Goal: Task Accomplishment & Management: Use online tool/utility

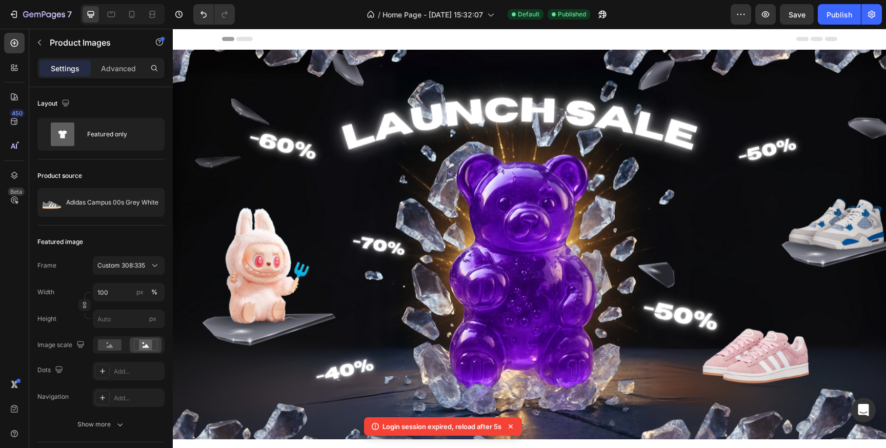
scroll to position [1277, 0]
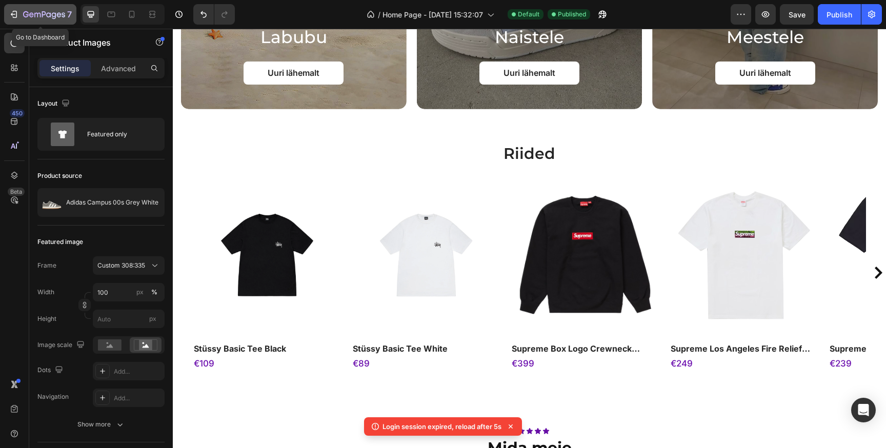
click at [9, 22] on button "7" at bounding box center [40, 14] width 72 height 20
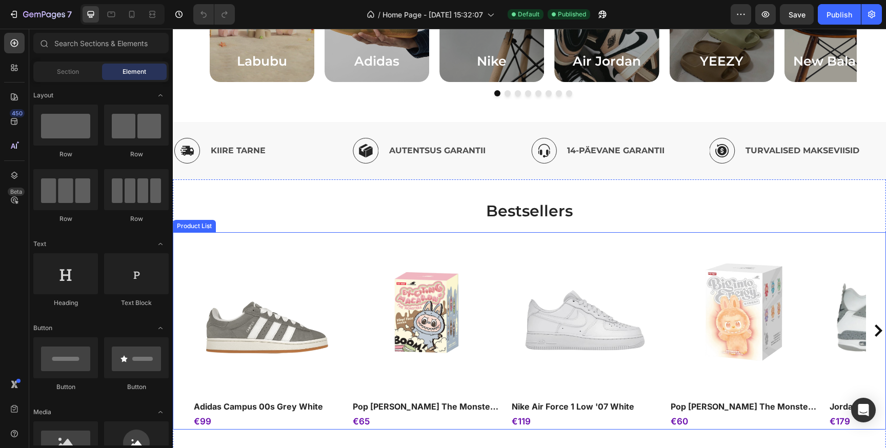
click at [504, 258] on div "Product Images adidas campus 00s grey white Product Title €99 Product Price Pro…" at bounding box center [529, 330] width 673 height 197
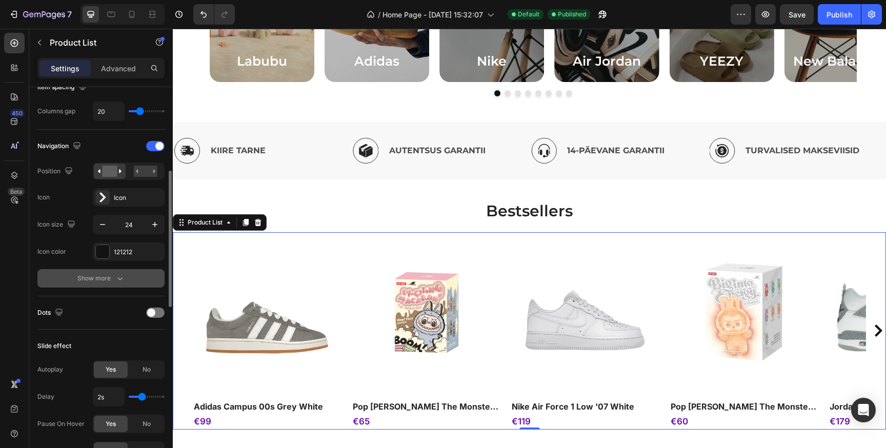
click at [112, 275] on div "Show more" at bounding box center [101, 278] width 48 height 10
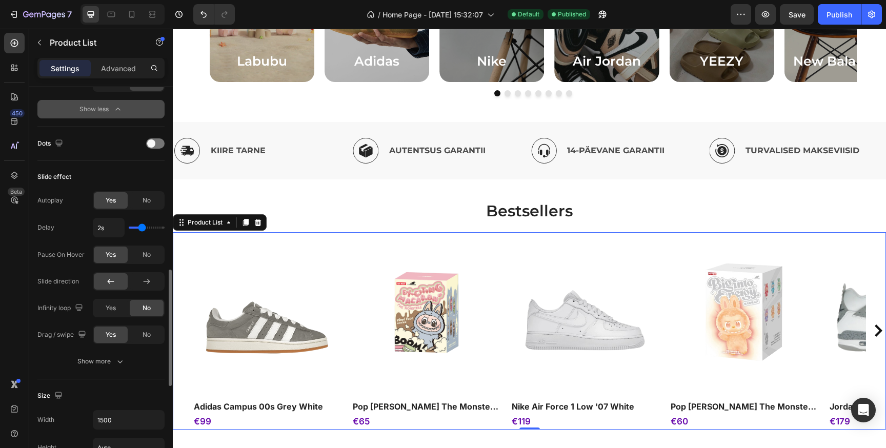
scroll to position [609, 0]
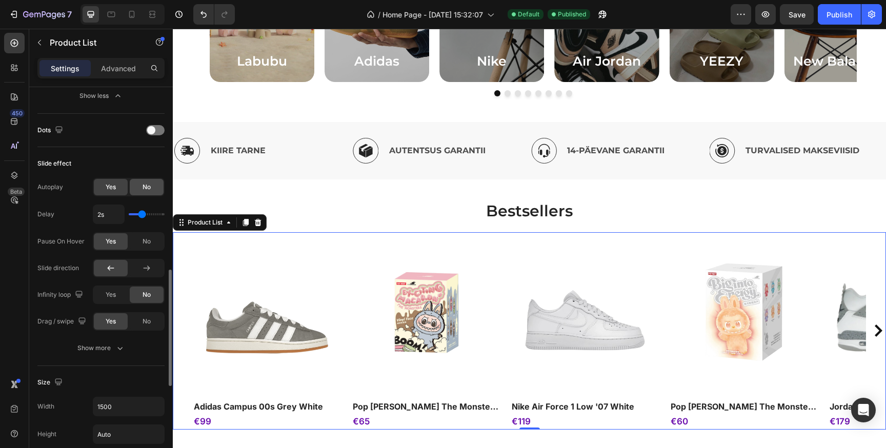
click at [139, 182] on div "No" at bounding box center [147, 187] width 34 height 16
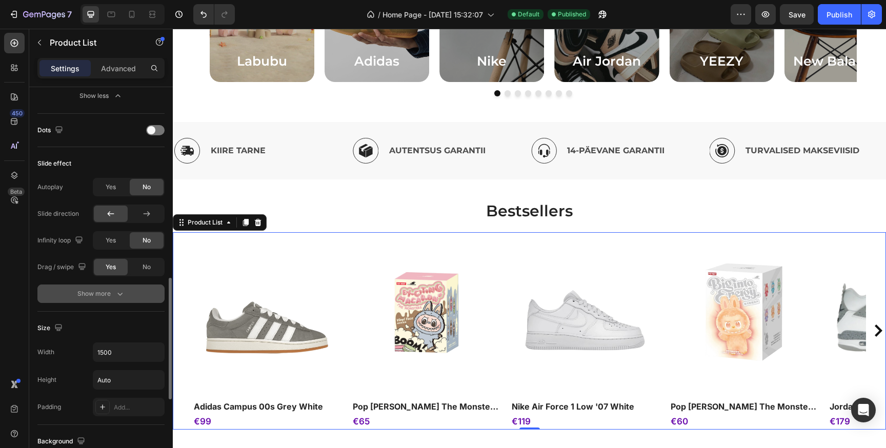
click at [109, 292] on div "Show more" at bounding box center [101, 294] width 48 height 10
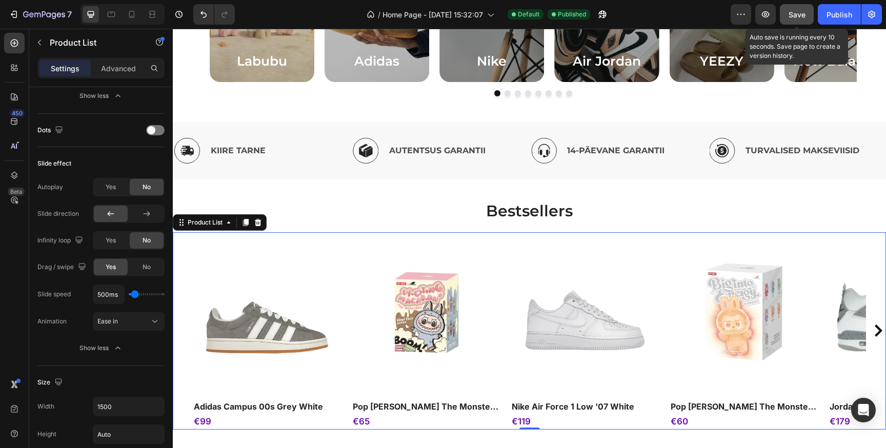
click at [800, 18] on span "Save" at bounding box center [796, 14] width 17 height 9
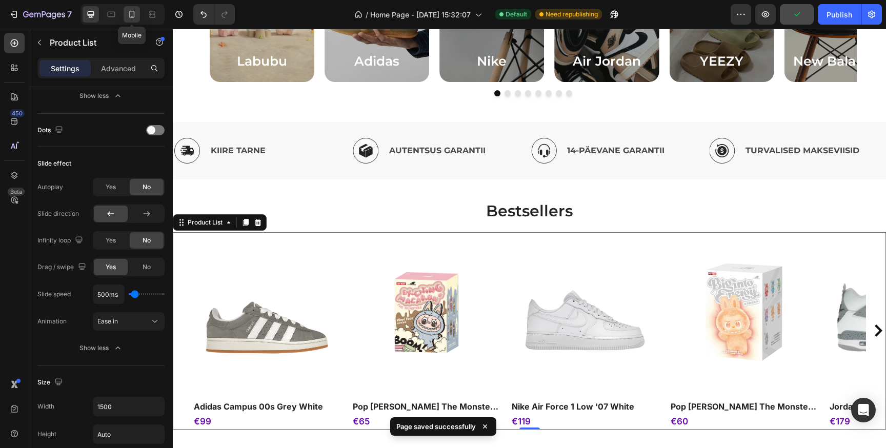
click at [135, 17] on icon at bounding box center [132, 14] width 10 height 10
type input "2.4"
type input "2"
type input "21"
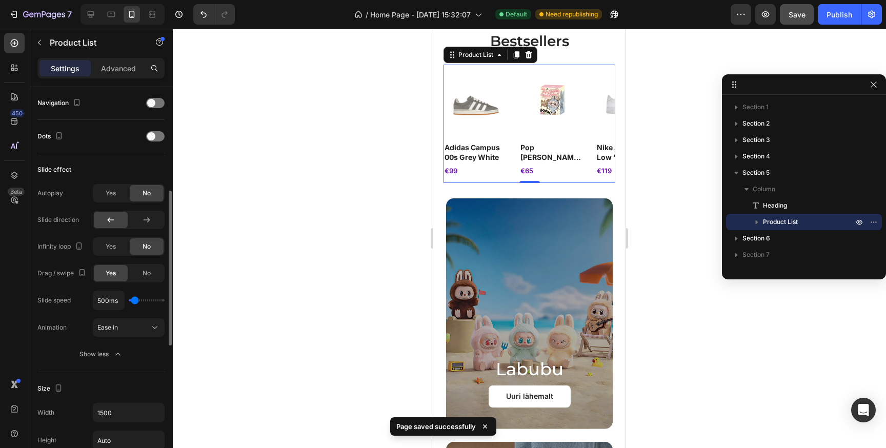
scroll to position [276, 0]
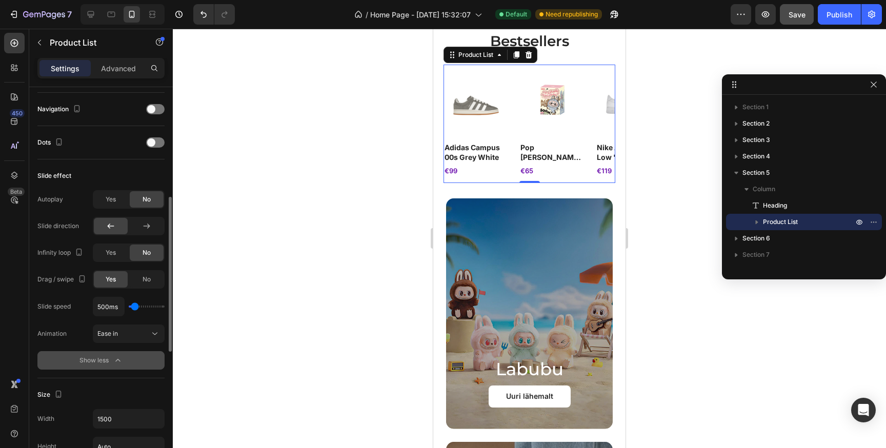
click at [121, 362] on icon "button" at bounding box center [118, 360] width 10 height 10
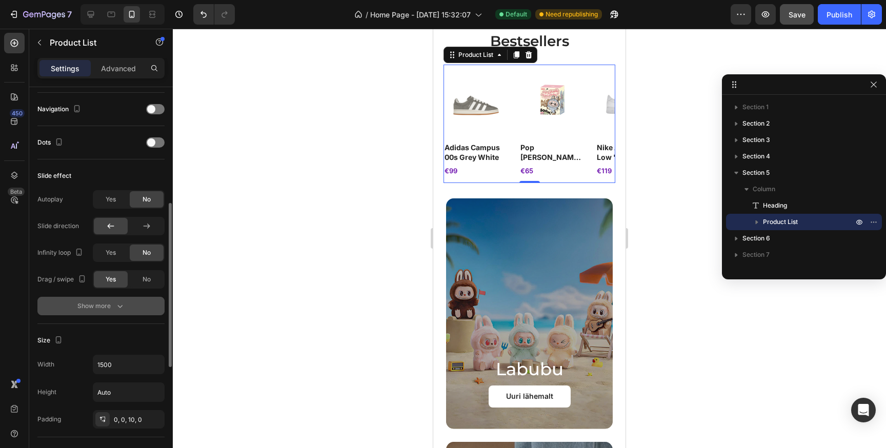
click at [112, 310] on div "Show more" at bounding box center [101, 306] width 48 height 10
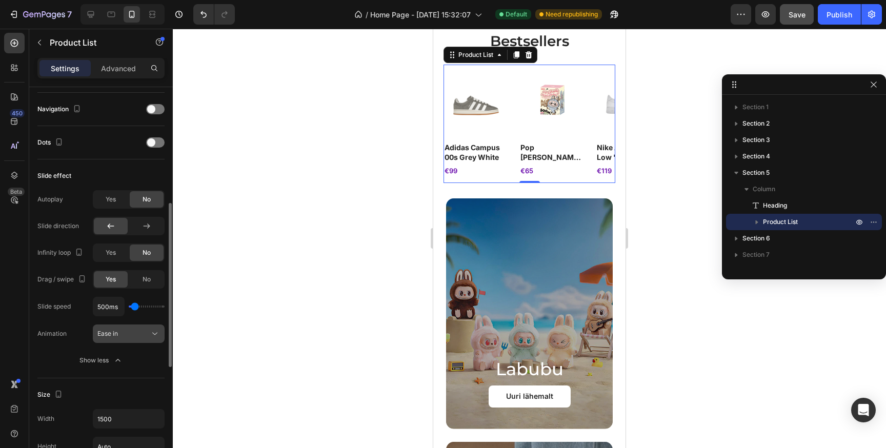
click at [137, 338] on div "Ease in" at bounding box center [123, 333] width 52 height 9
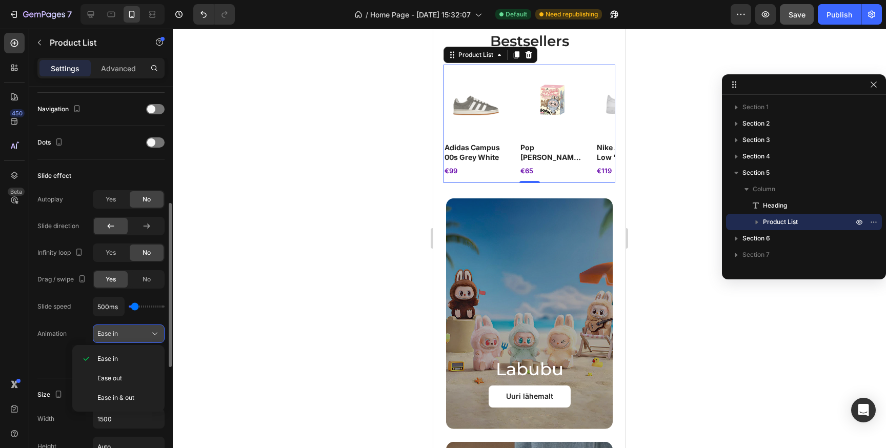
click at [137, 337] on div "Ease in" at bounding box center [123, 333] width 52 height 9
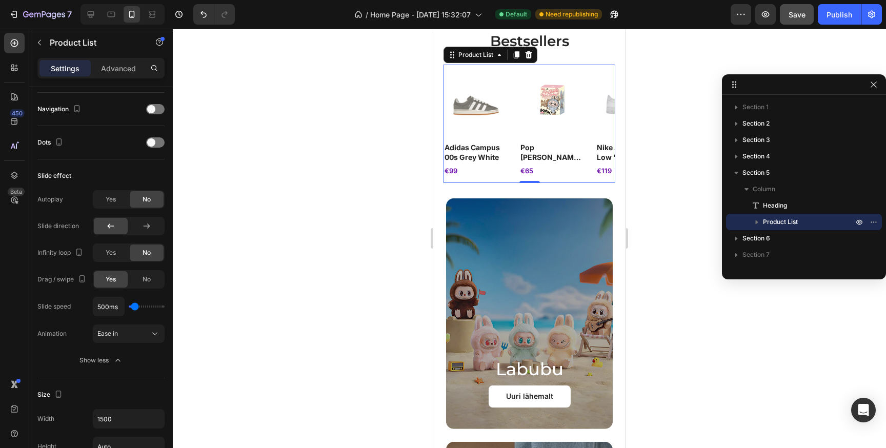
click at [804, 14] on span "Save" at bounding box center [796, 14] width 17 height 9
click at [840, 14] on div "Publish" at bounding box center [839, 14] width 26 height 11
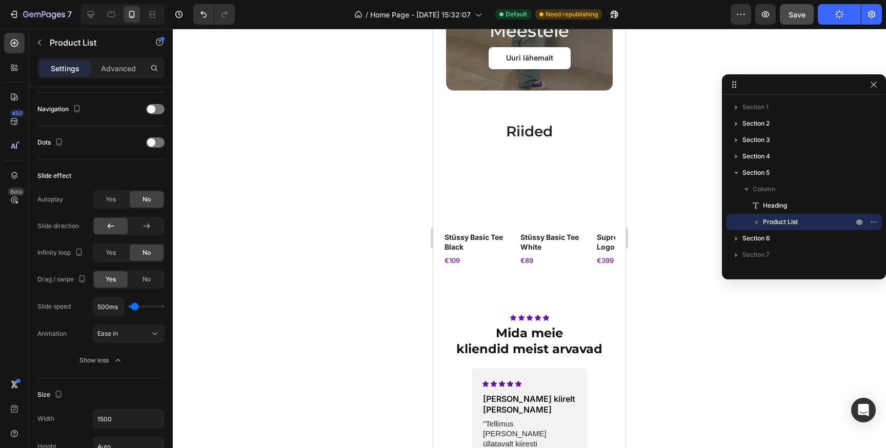
scroll to position [1370, 0]
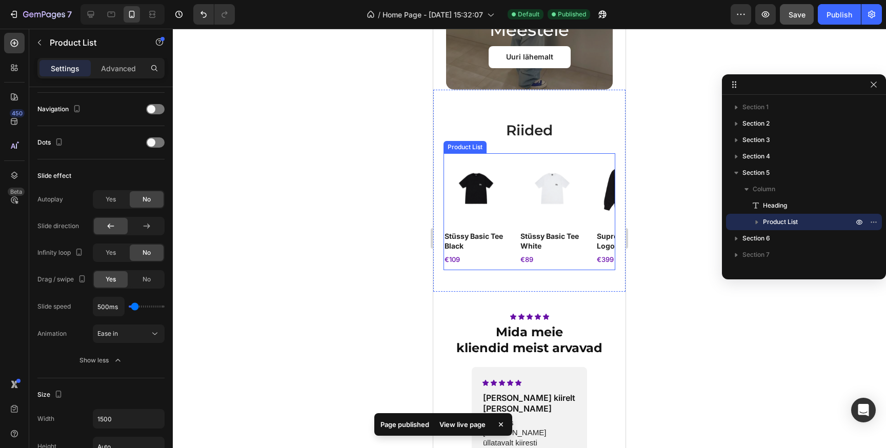
click at [516, 182] on div "Product Images stüssy basic tee black Product Title €109 Product Price Product …" at bounding box center [529, 208] width 172 height 111
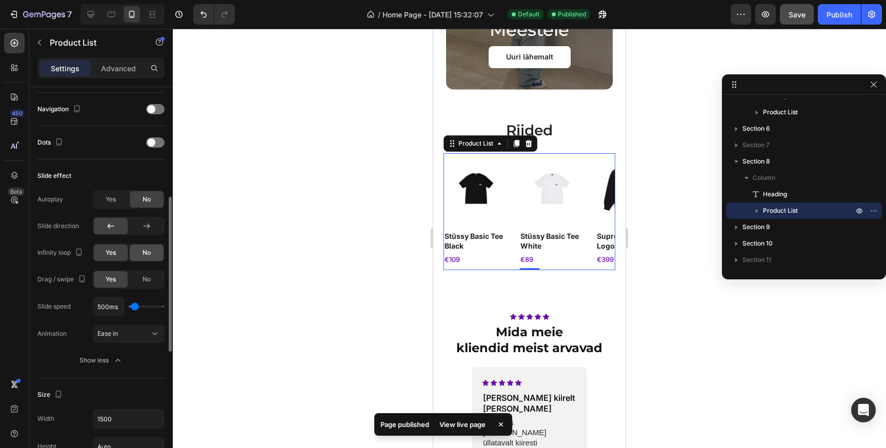
click at [148, 250] on span "No" at bounding box center [146, 252] width 8 height 9
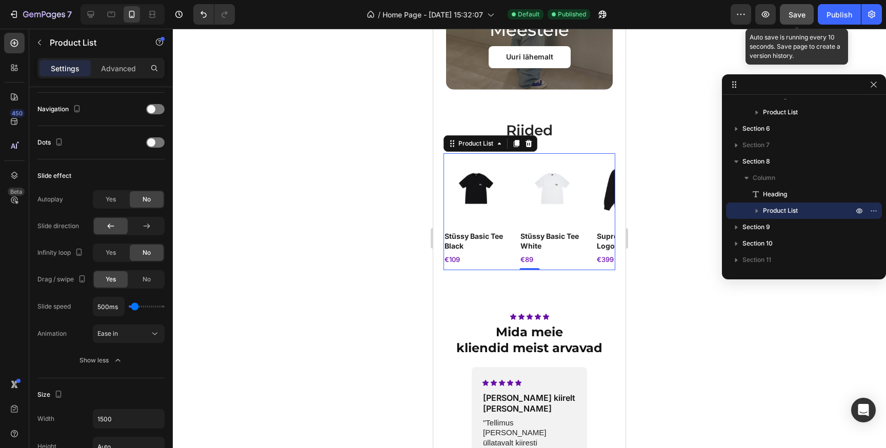
click at [807, 15] on button "Save" at bounding box center [796, 14] width 34 height 20
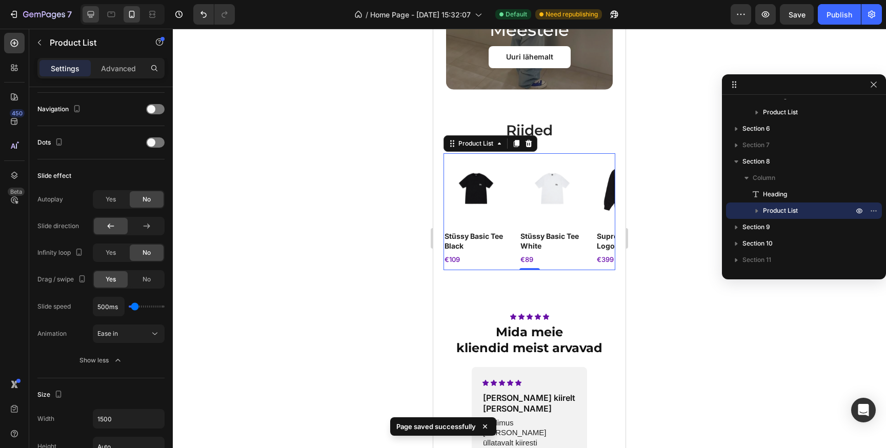
click at [89, 11] on icon at bounding box center [91, 14] width 10 height 10
type input "4.3"
type input "4"
type input "20"
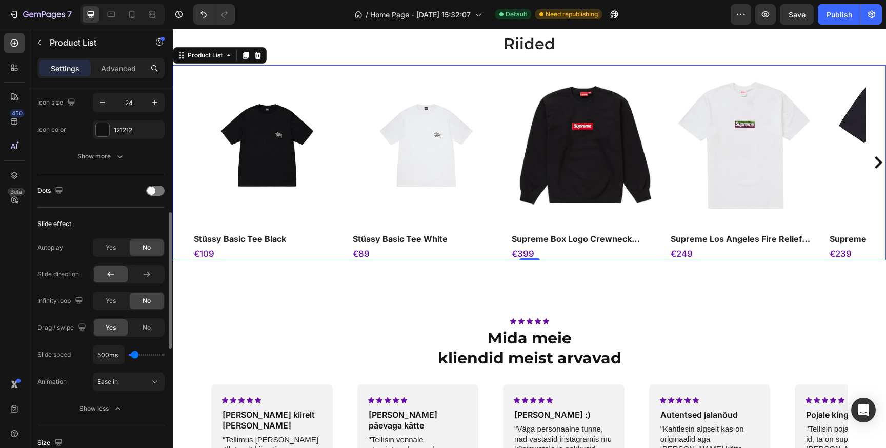
scroll to position [363, 0]
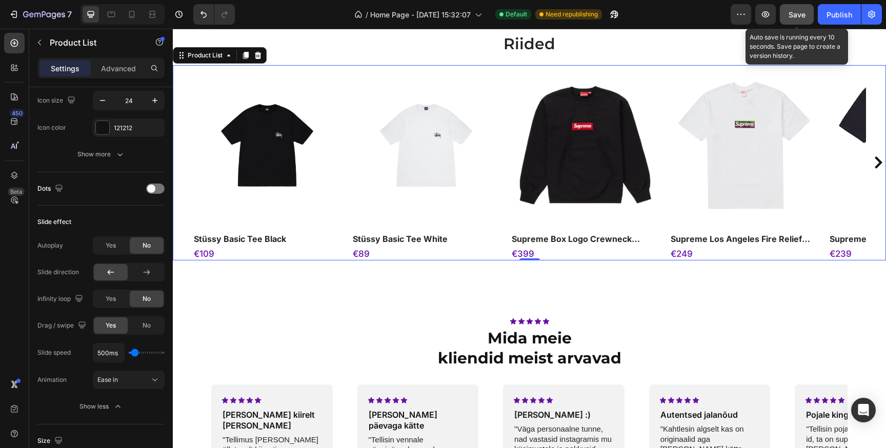
click at [806, 13] on button "Save" at bounding box center [796, 14] width 34 height 20
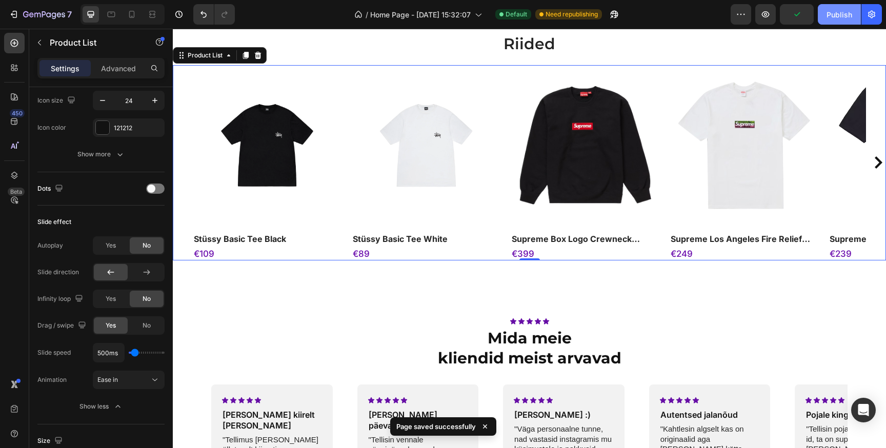
click at [841, 16] on div "Publish" at bounding box center [839, 14] width 26 height 11
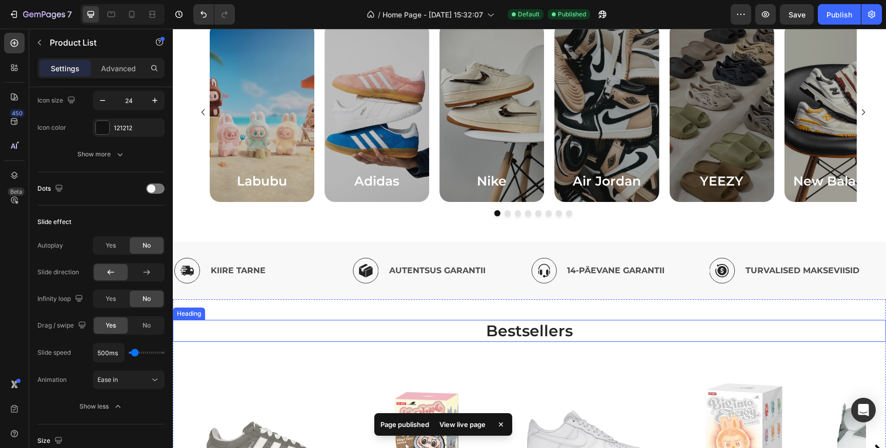
scroll to position [434, 0]
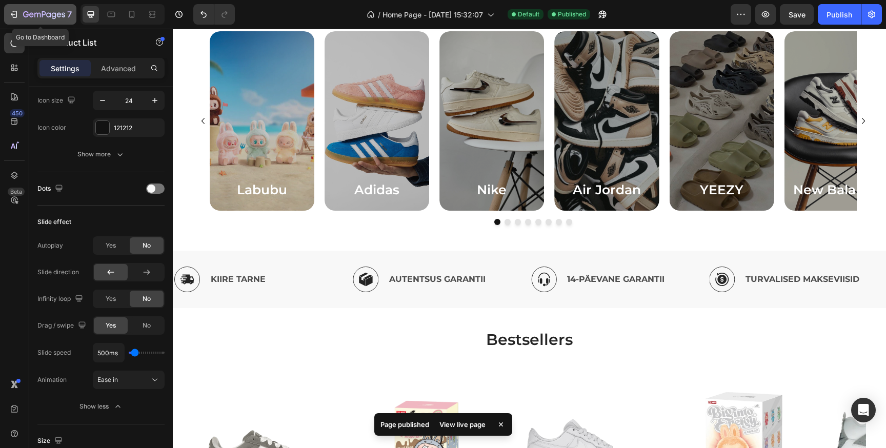
click at [16, 14] on icon "button" at bounding box center [15, 14] width 5 height 7
